Goal: Find contact information: Find contact information

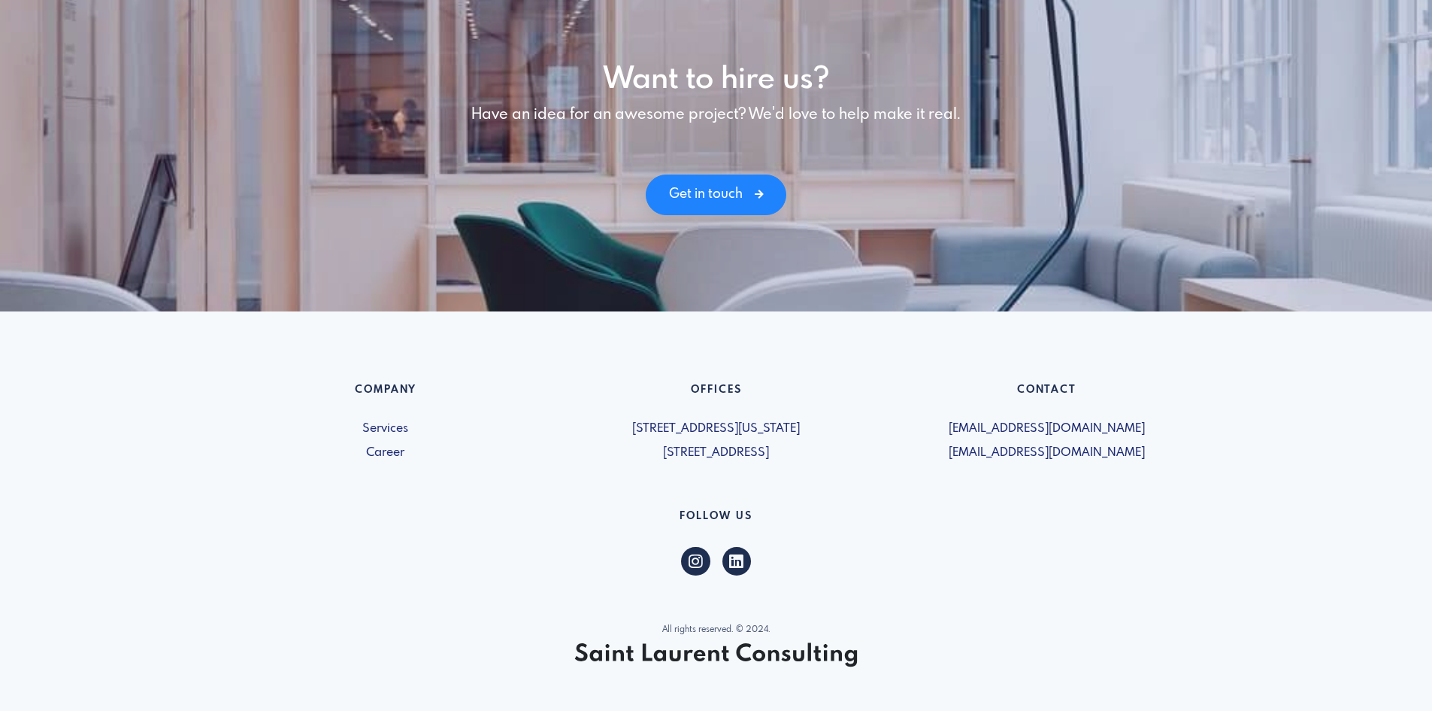
scroll to position [2059, 0]
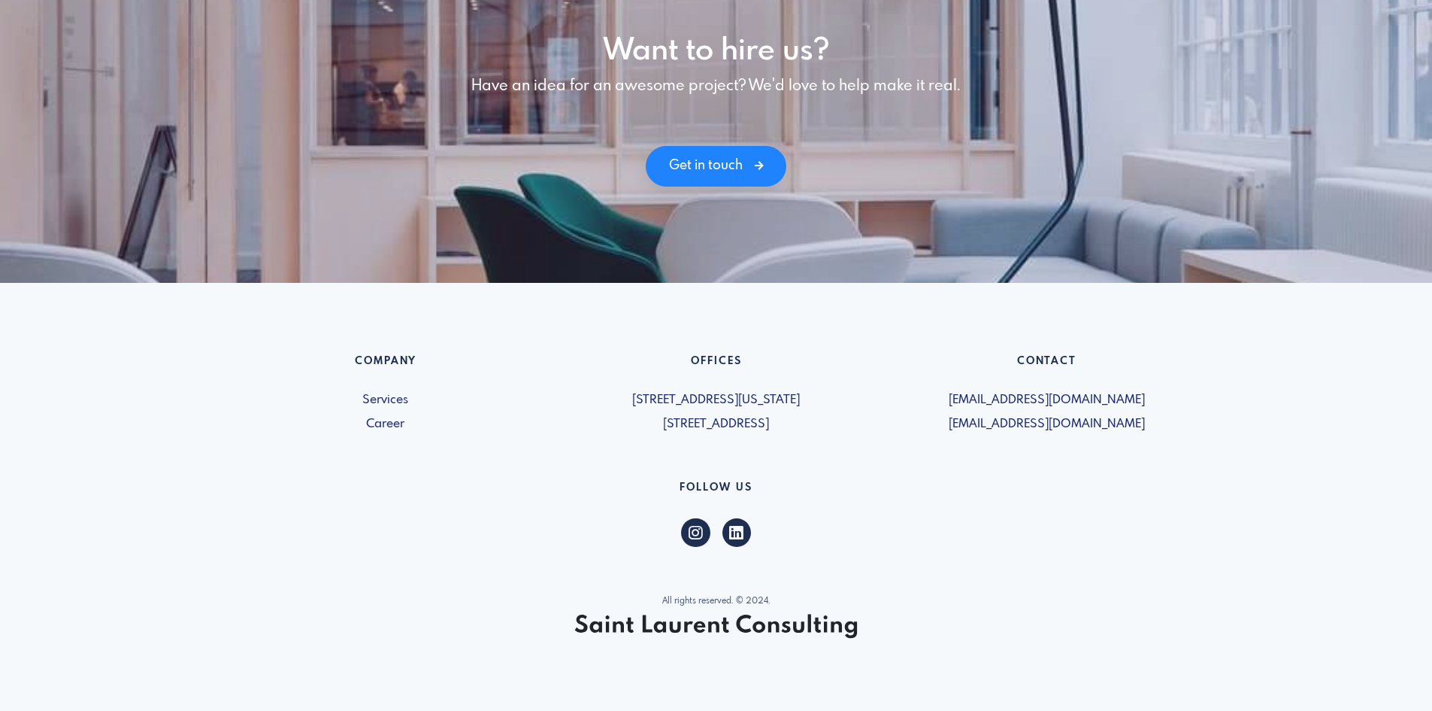
drag, startPoint x: 996, startPoint y: 426, endPoint x: 1143, endPoint y: 424, distance: 146.6
click at [1143, 424] on span "[EMAIL_ADDRESS][DOMAIN_NAME]" at bounding box center [1047, 424] width 313 height 18
copy span "saintlaurentconsulting.com"
click at [1178, 495] on h6 "Follow US" at bounding box center [716, 490] width 975 height 19
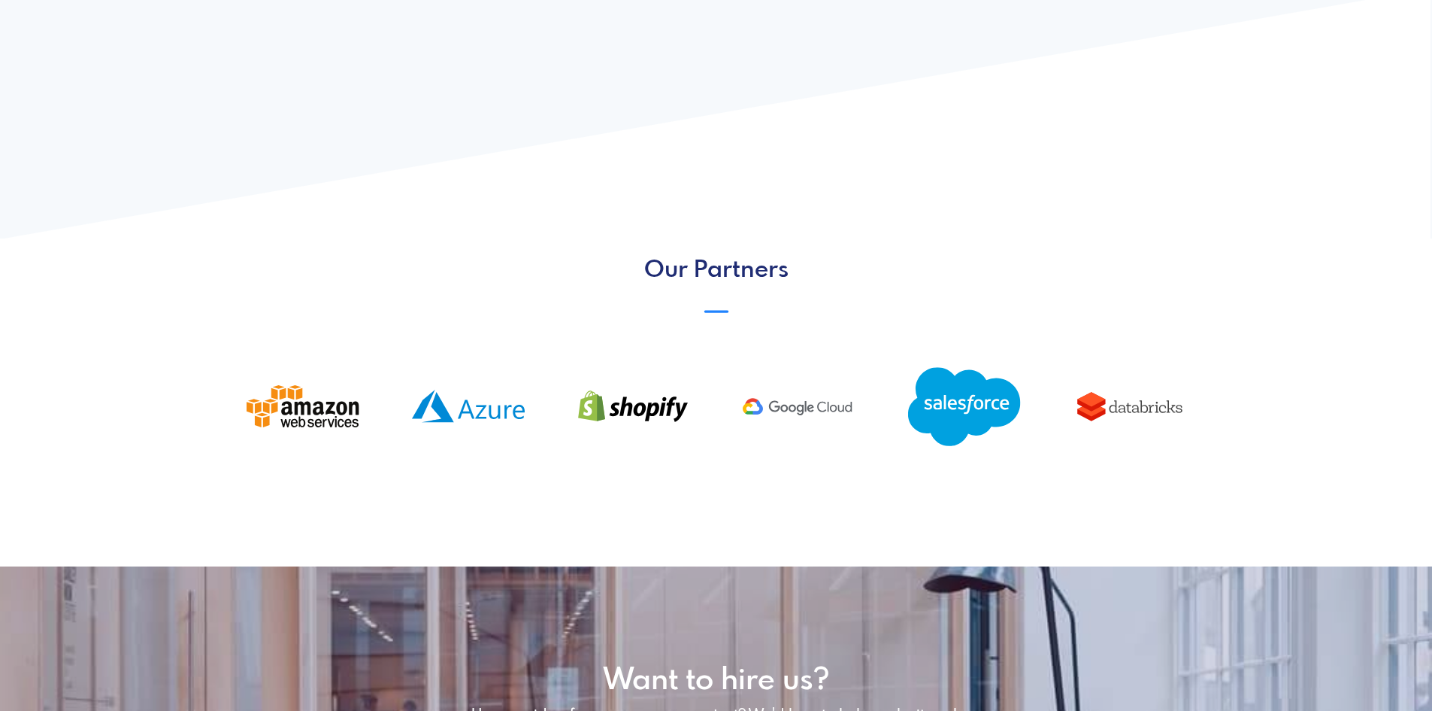
scroll to position [1382, 0]
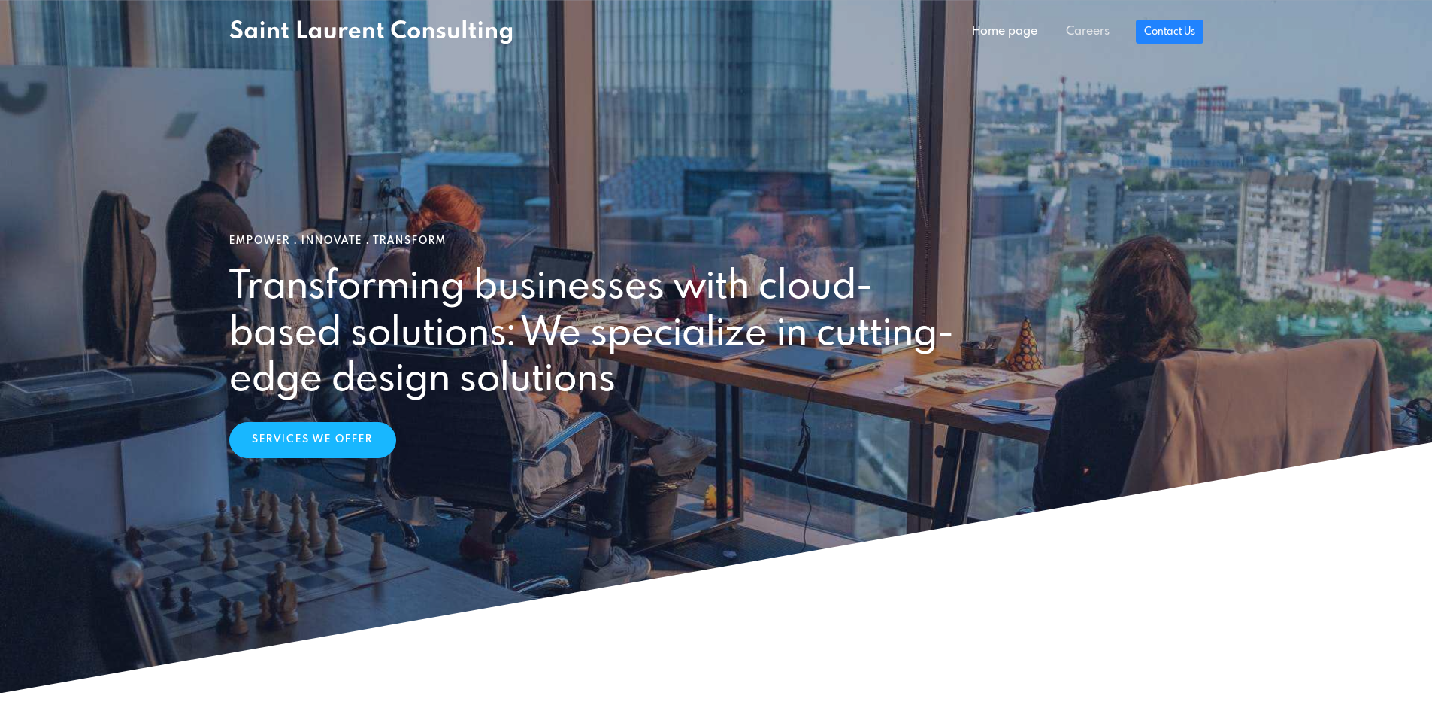
click at [1071, 29] on link "Careers" at bounding box center [1088, 32] width 72 height 30
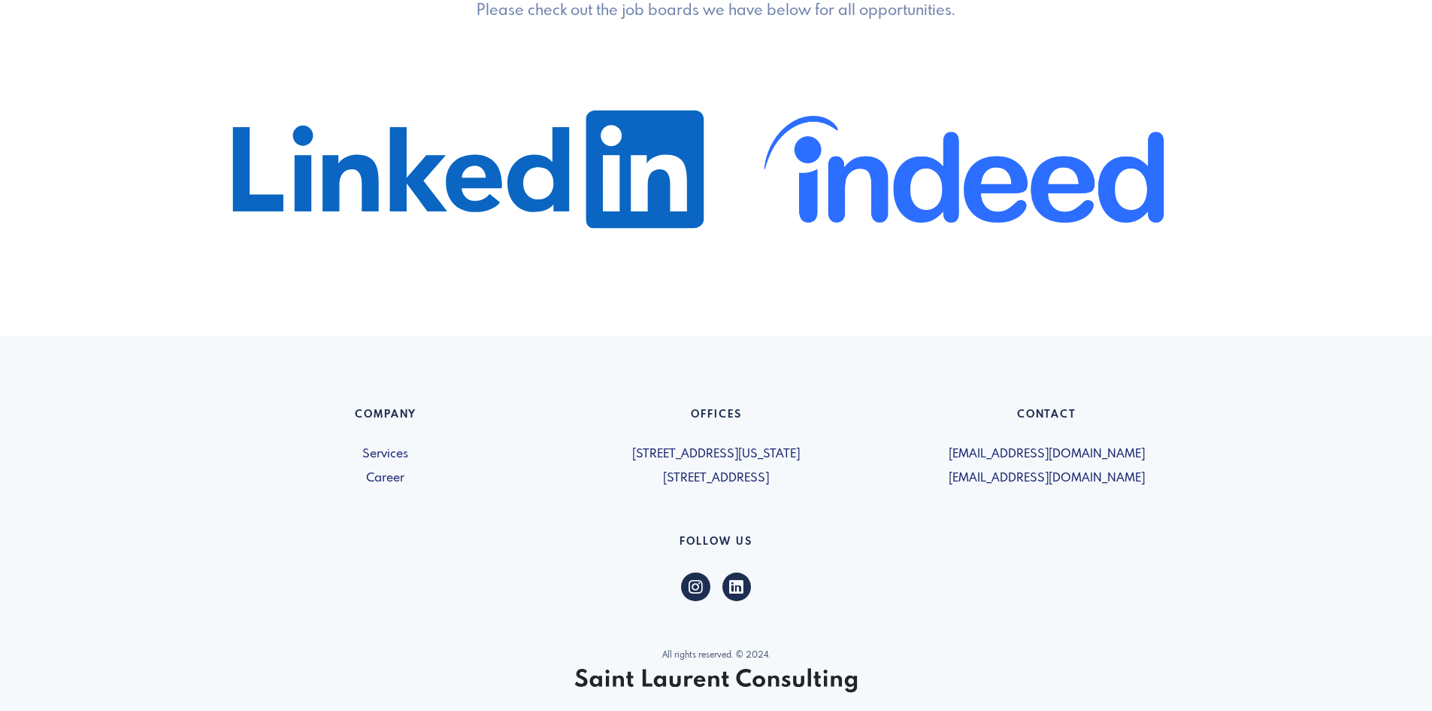
scroll to position [902, 0]
